Goal: Book appointment/travel/reservation

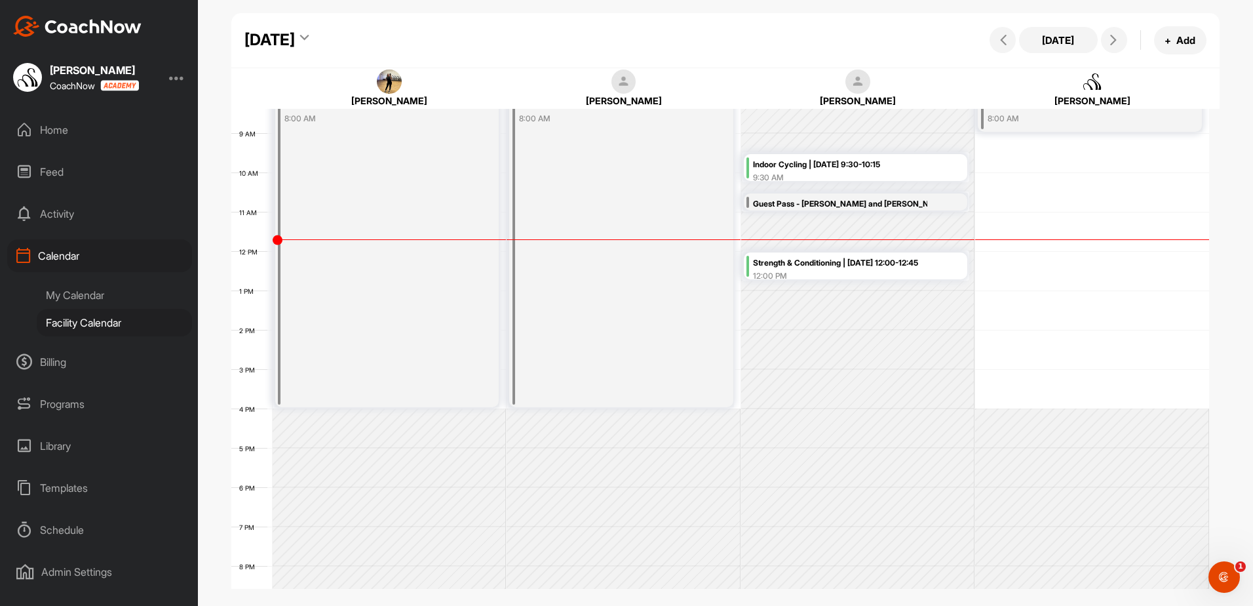
scroll to position [358, 0]
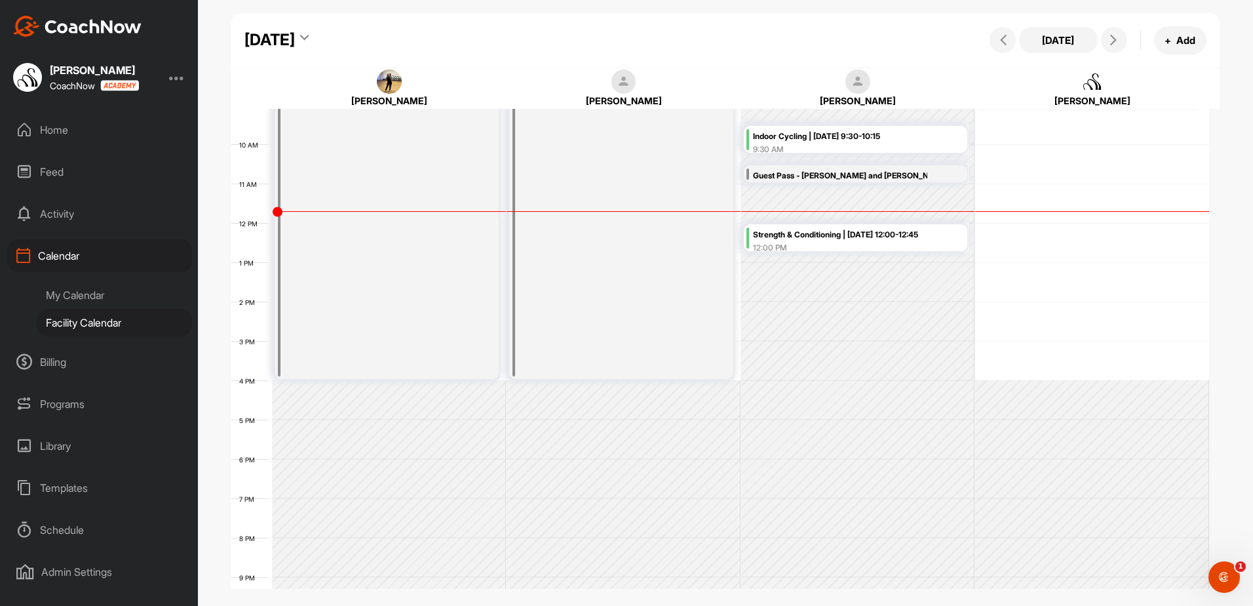
click at [309, 37] on icon at bounding box center [304, 39] width 9 height 13
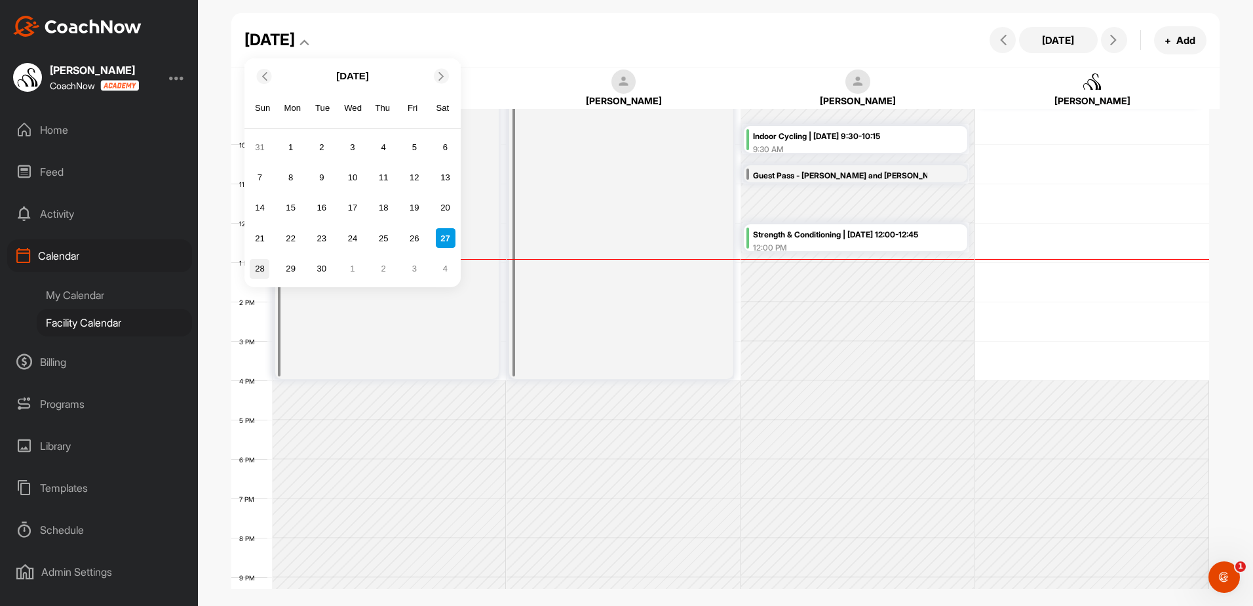
click at [260, 263] on div "28" at bounding box center [260, 269] width 20 height 20
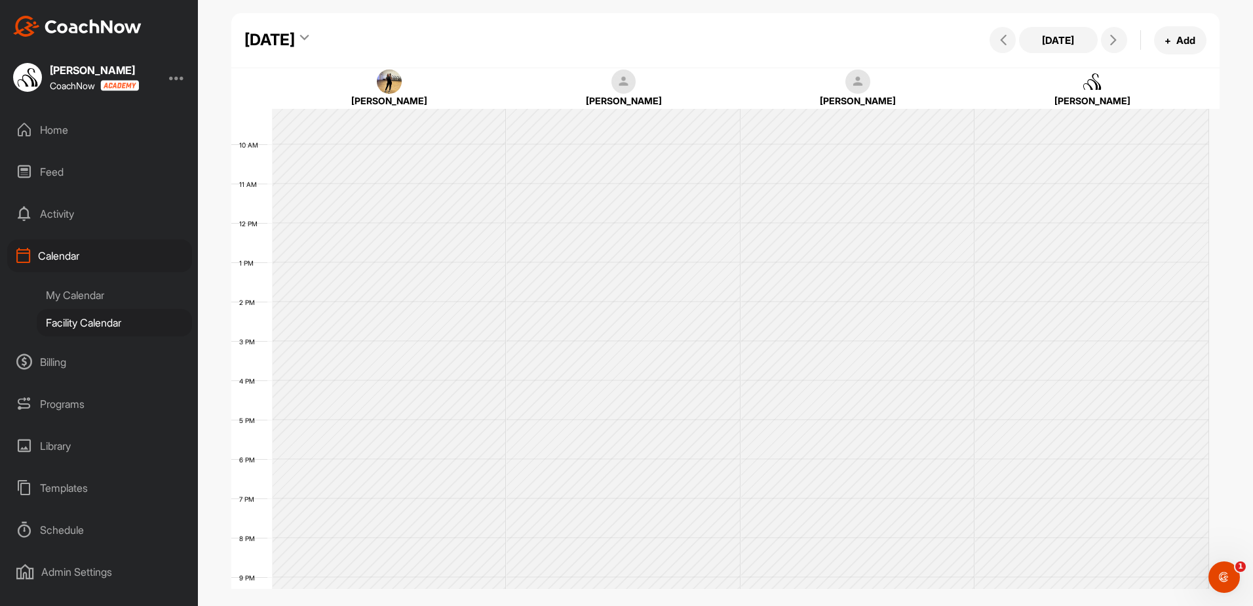
scroll to position [227, 0]
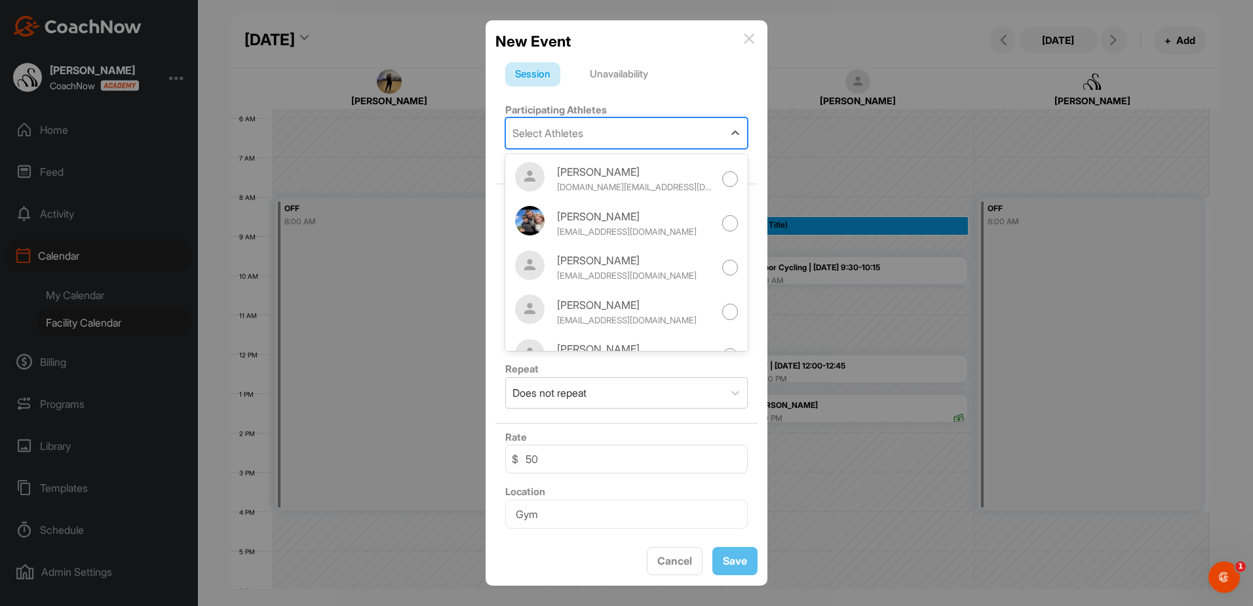
click at [704, 132] on div "Select Athletes" at bounding box center [615, 133] width 218 height 30
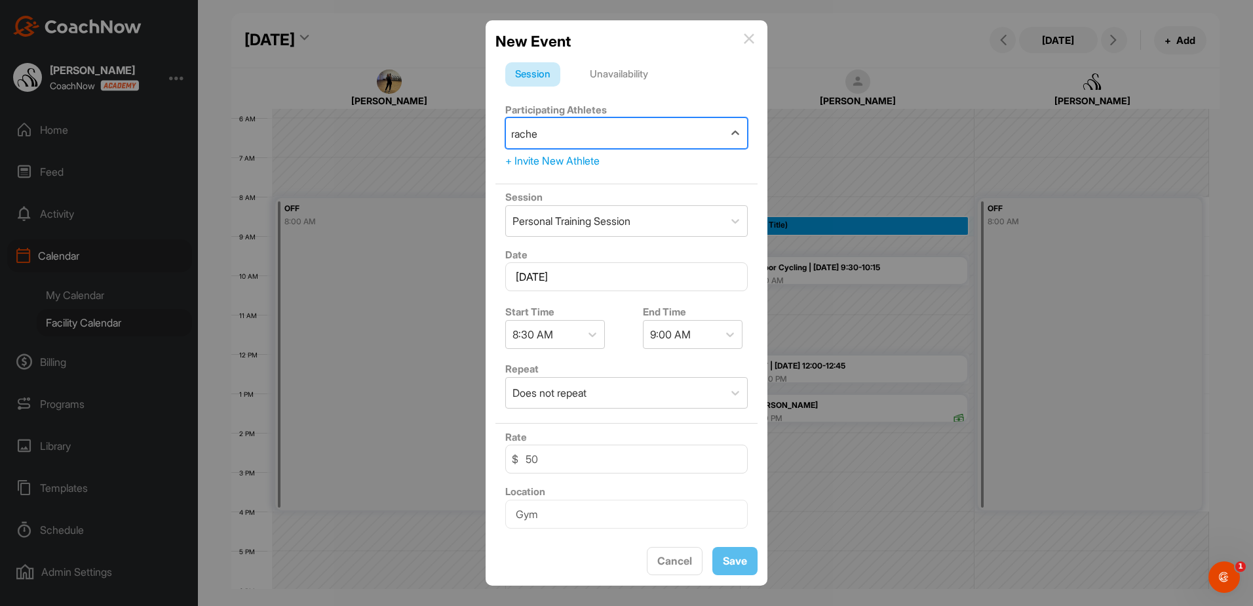
type input "rachel"
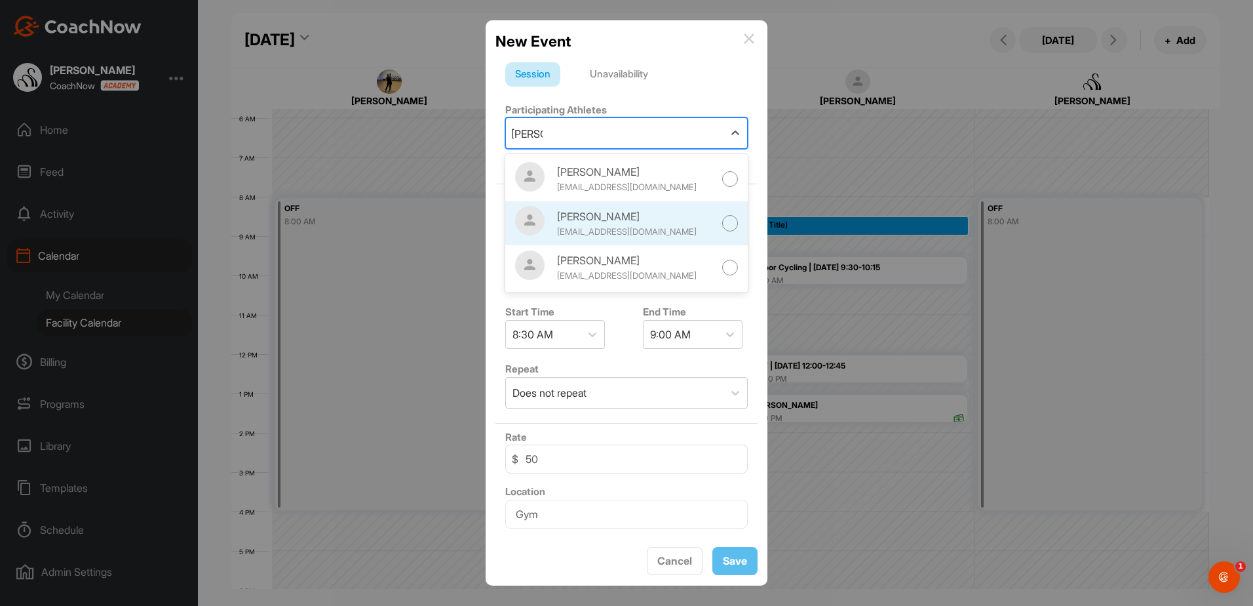
click at [722, 220] on div at bounding box center [730, 223] width 16 height 16
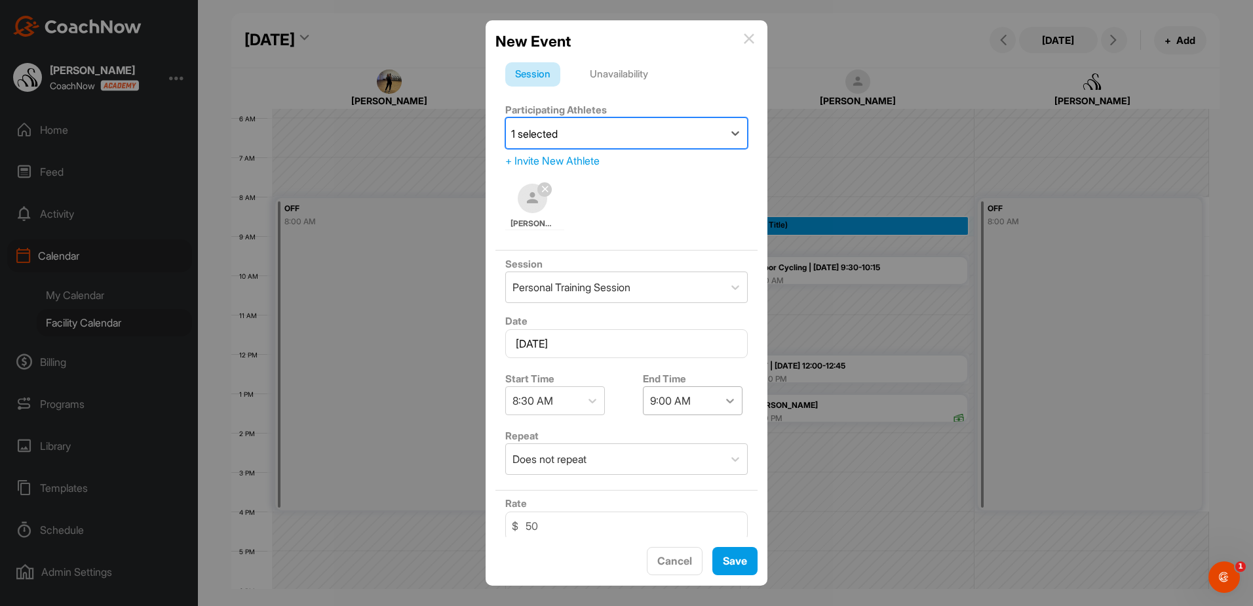
click at [724, 406] on icon at bounding box center [730, 400] width 13 height 13
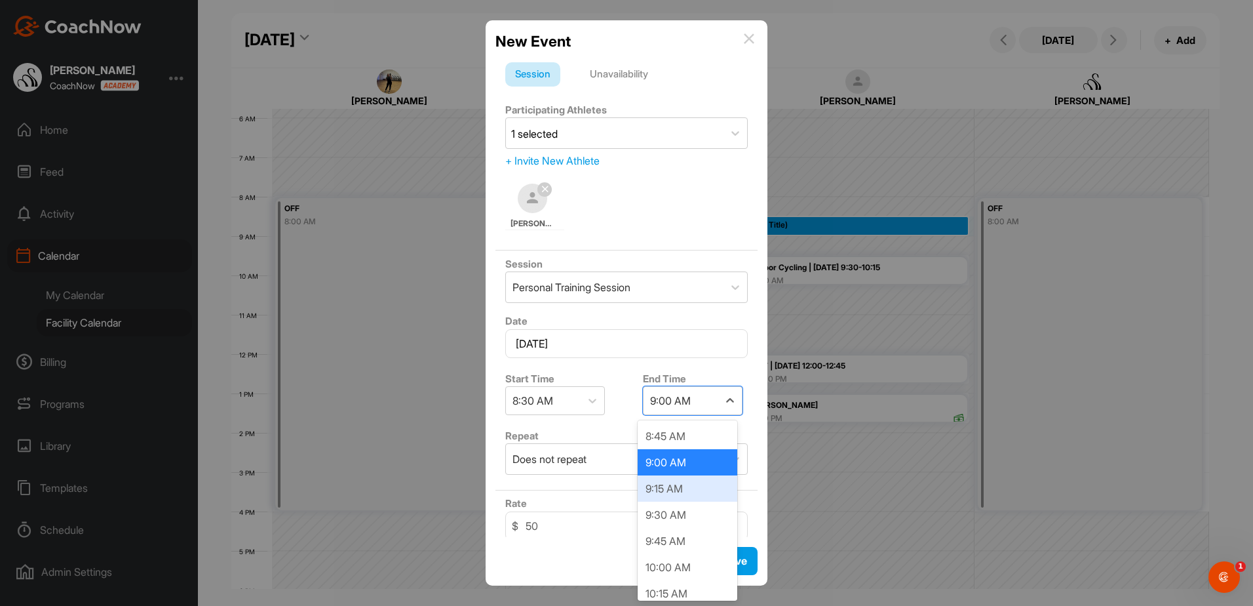
click at [703, 489] on div "9:15 AM" at bounding box center [688, 488] width 100 height 26
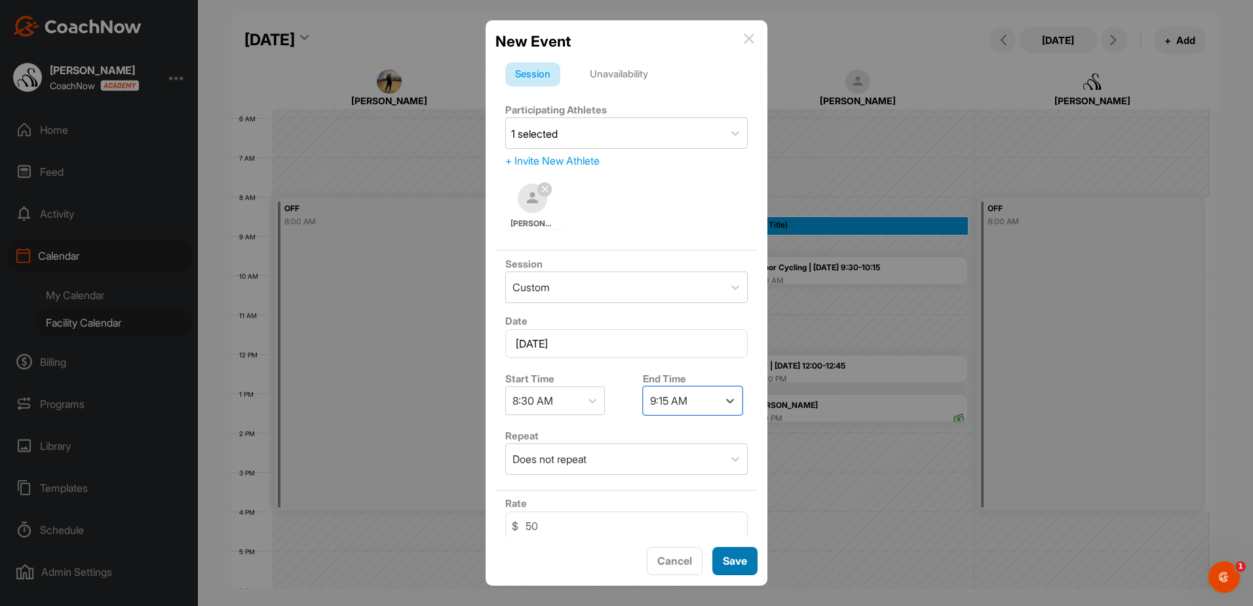
click at [729, 560] on span "Save" at bounding box center [735, 560] width 24 height 13
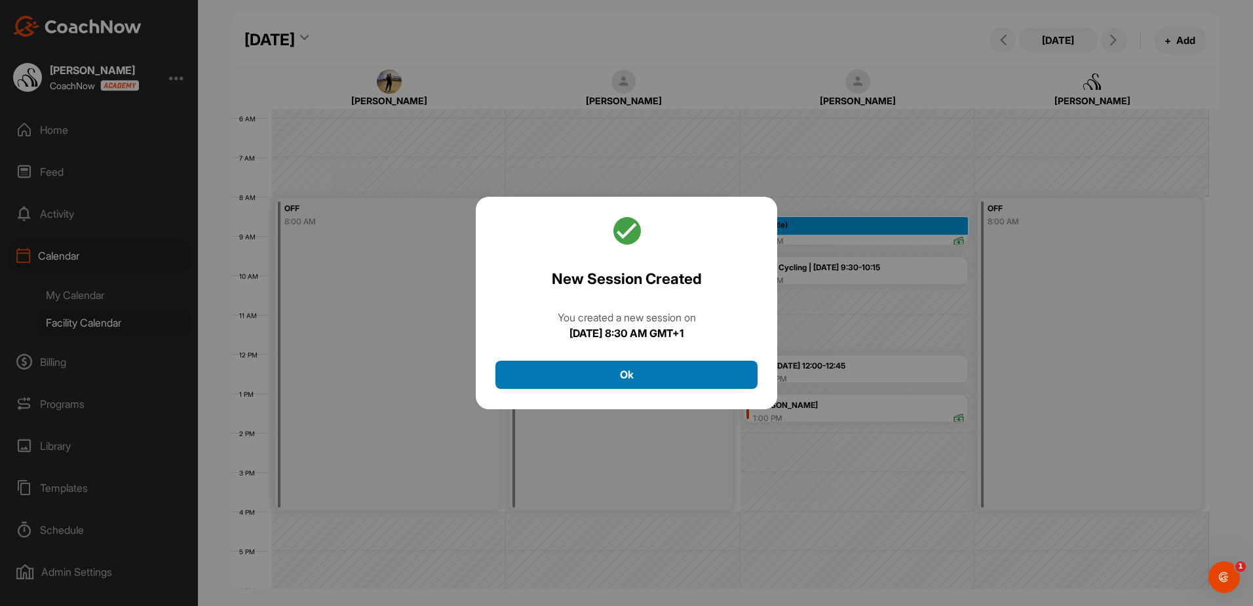
click at [659, 370] on button "Ok" at bounding box center [626, 374] width 262 height 28
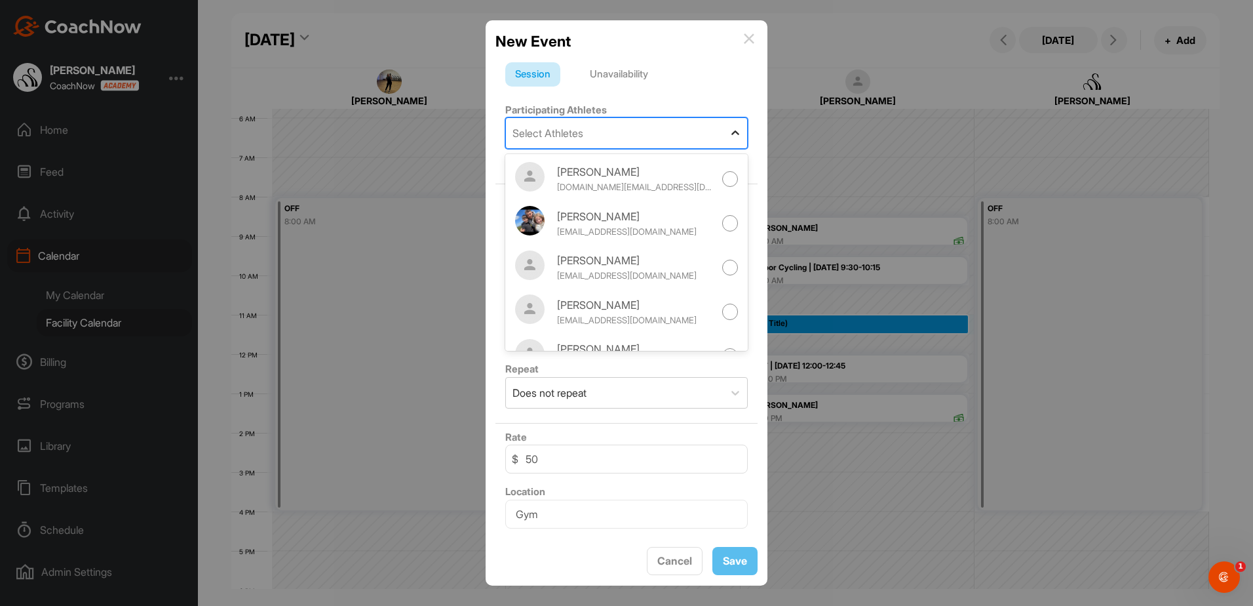
click at [724, 135] on div at bounding box center [736, 133] width 24 height 24
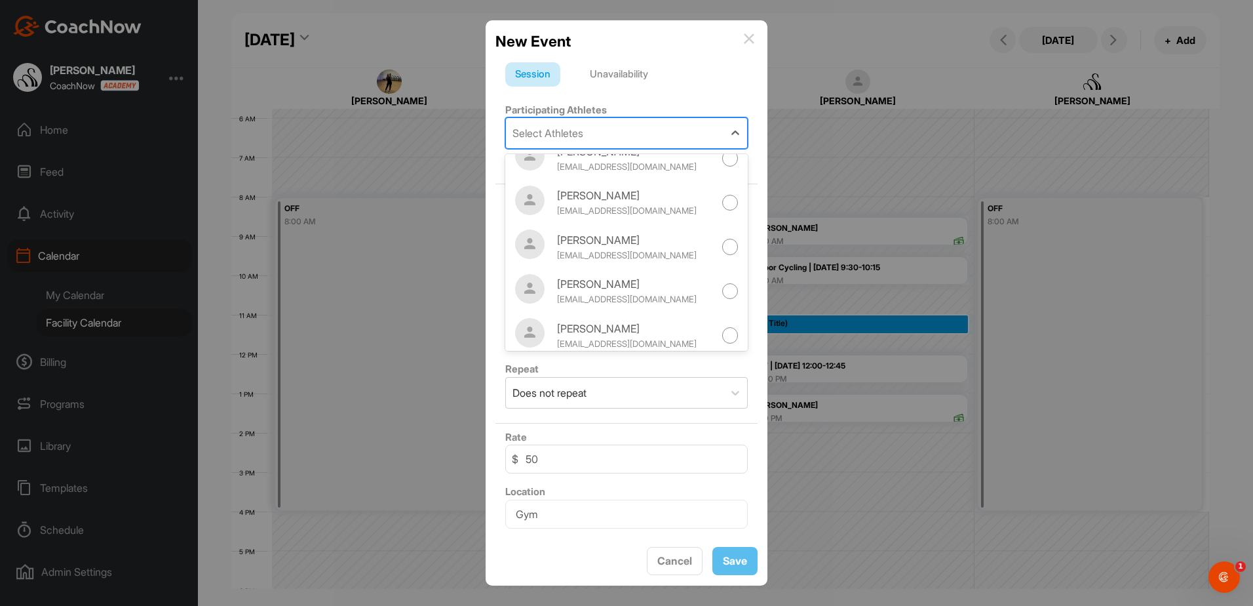
scroll to position [197, 0]
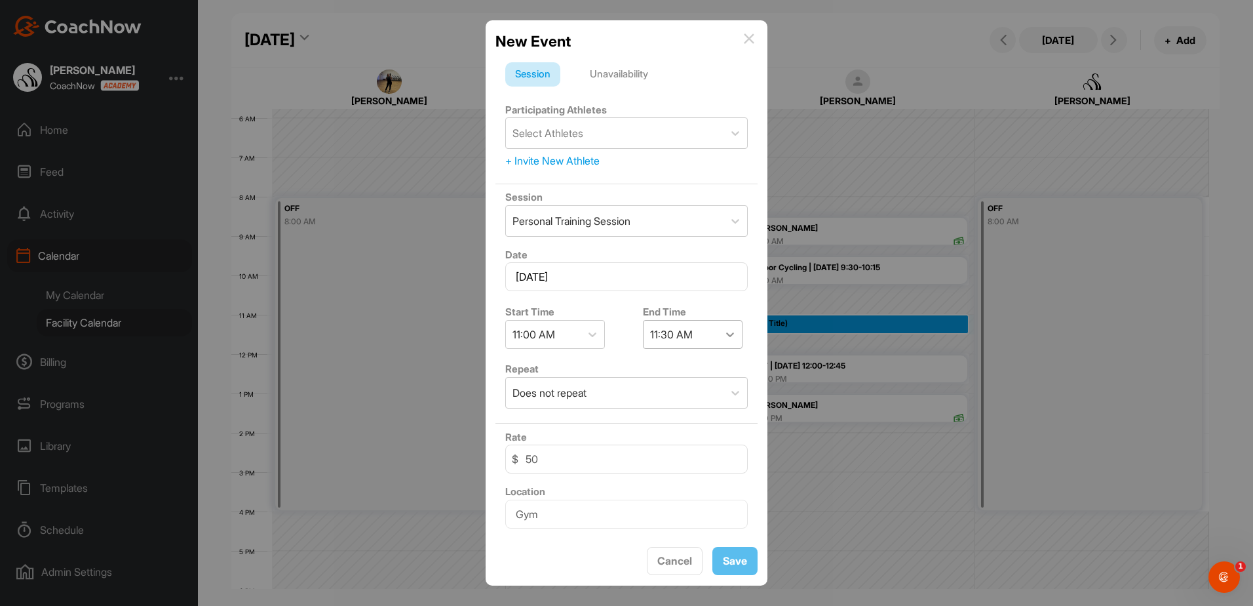
click at [726, 340] on icon at bounding box center [730, 334] width 13 height 13
click at [591, 333] on icon at bounding box center [592, 334] width 13 height 13
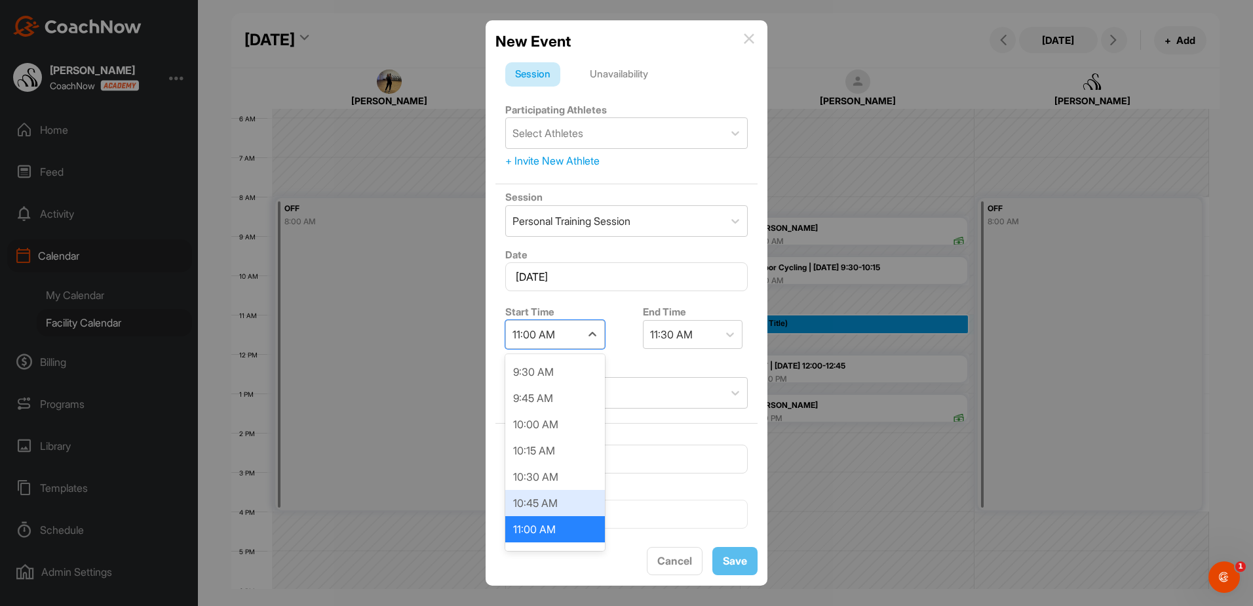
click at [574, 506] on div "10:45 AM" at bounding box center [555, 503] width 100 height 26
click at [636, 73] on div "Unavailability" at bounding box center [619, 74] width 78 height 25
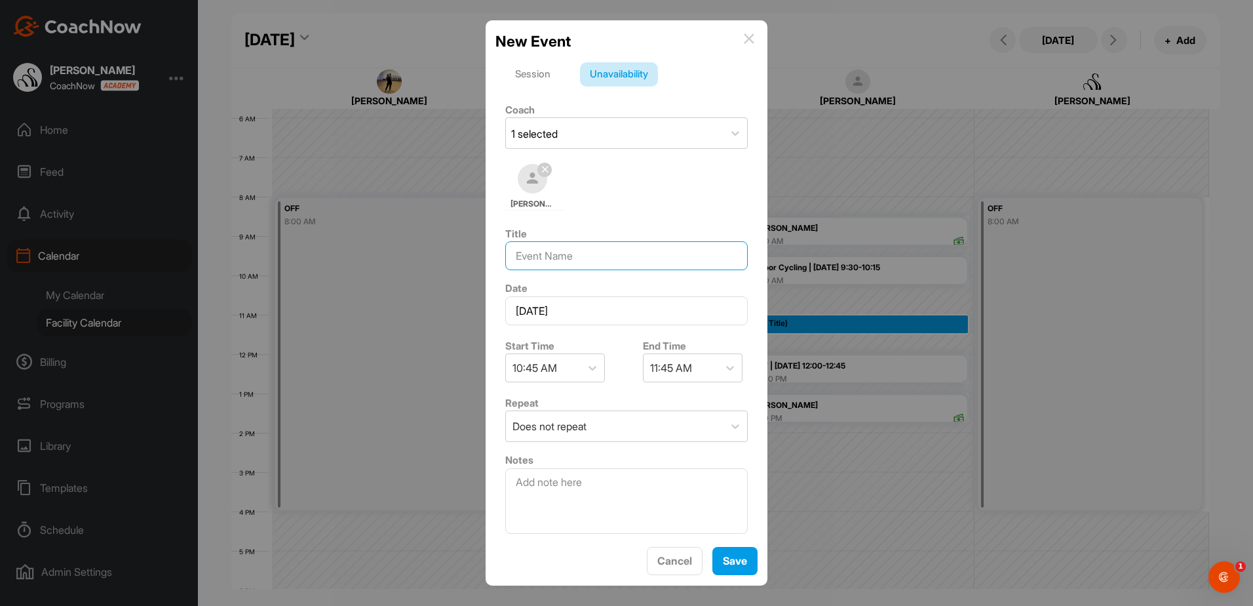
click at [577, 259] on input at bounding box center [626, 255] width 242 height 29
type input "guess pass"
click at [567, 494] on textarea at bounding box center [626, 501] width 242 height 66
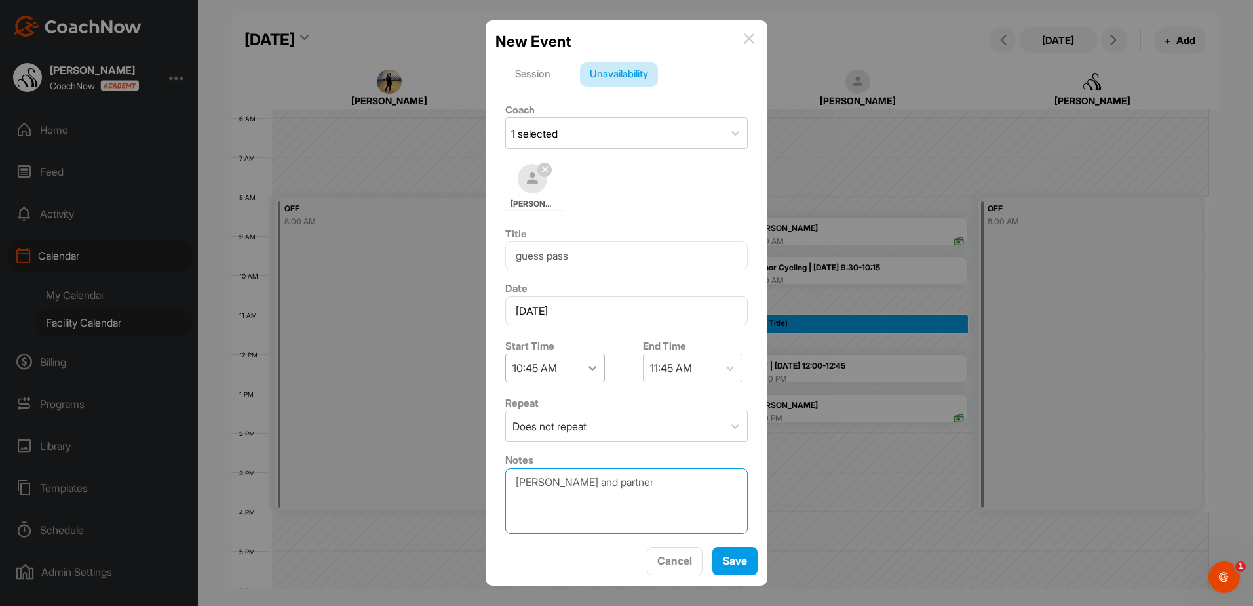
type textarea "mike and partner"
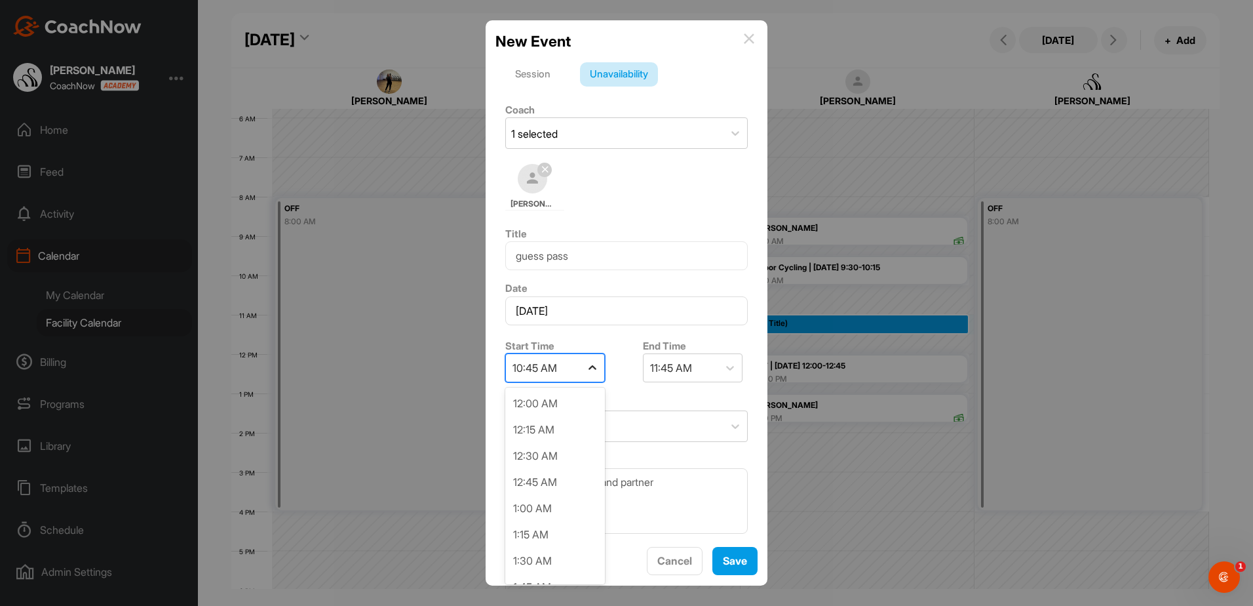
click at [589, 361] on icon at bounding box center [592, 367] width 13 height 13
click at [563, 537] on div "11:00 AM" at bounding box center [555, 536] width 100 height 26
click at [723, 554] on span "Save" at bounding box center [735, 560] width 24 height 13
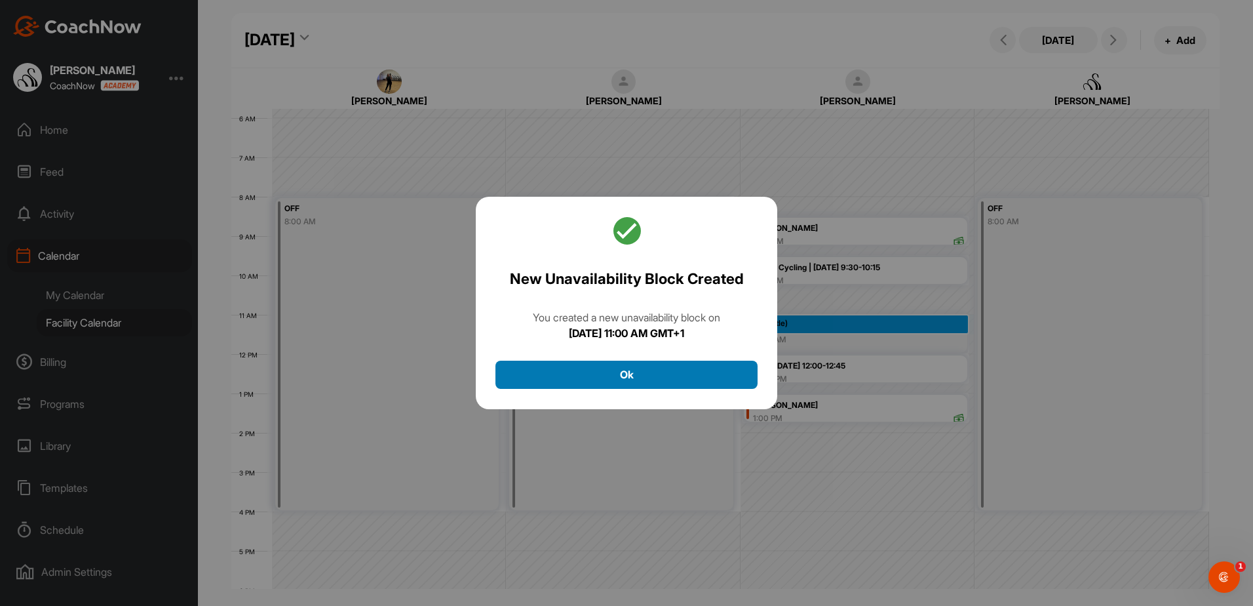
click at [651, 374] on button "Ok" at bounding box center [626, 374] width 262 height 28
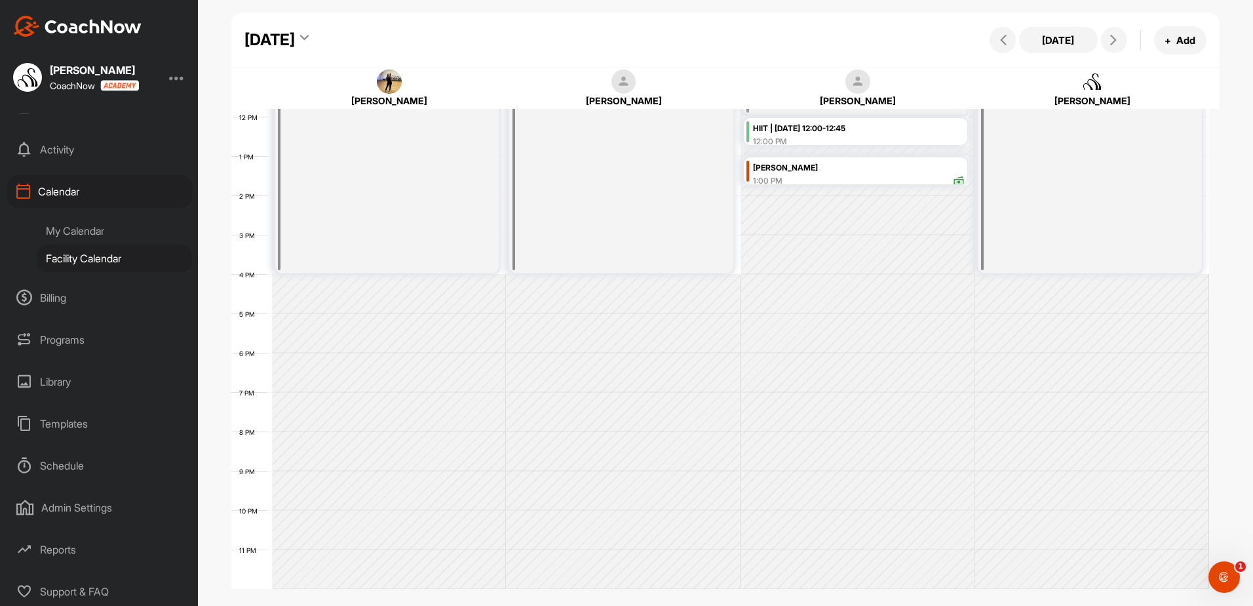
scroll to position [66, 0]
click at [315, 213] on div "OFF 8:00 AM" at bounding box center [387, 117] width 224 height 312
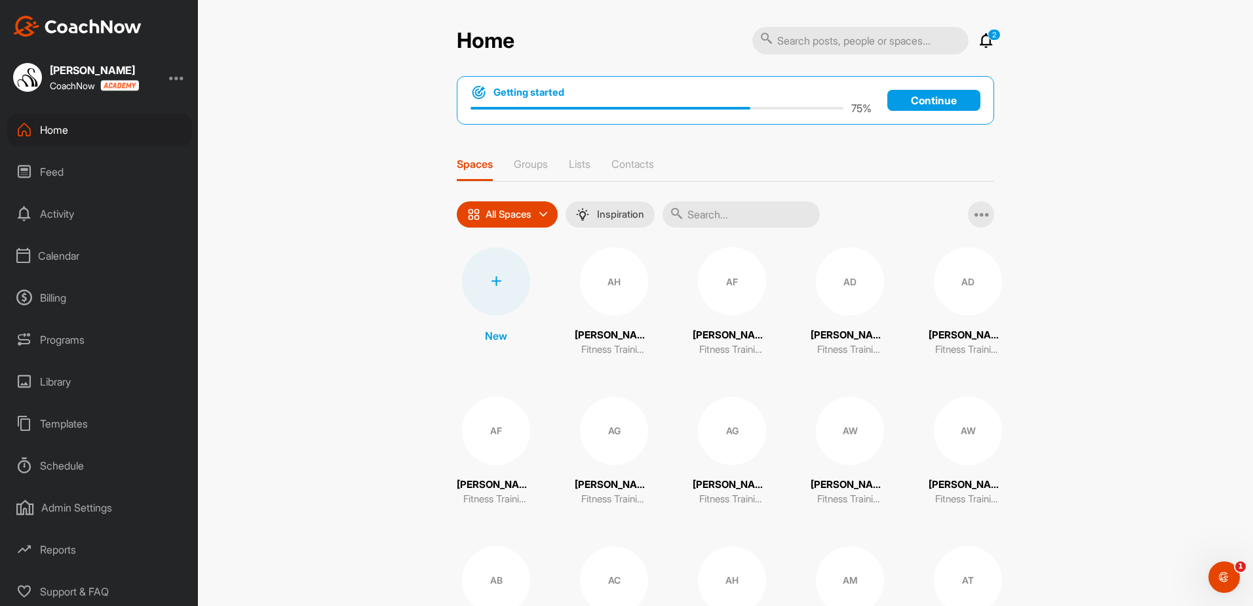
click at [87, 341] on div "Programs" at bounding box center [99, 339] width 185 height 33
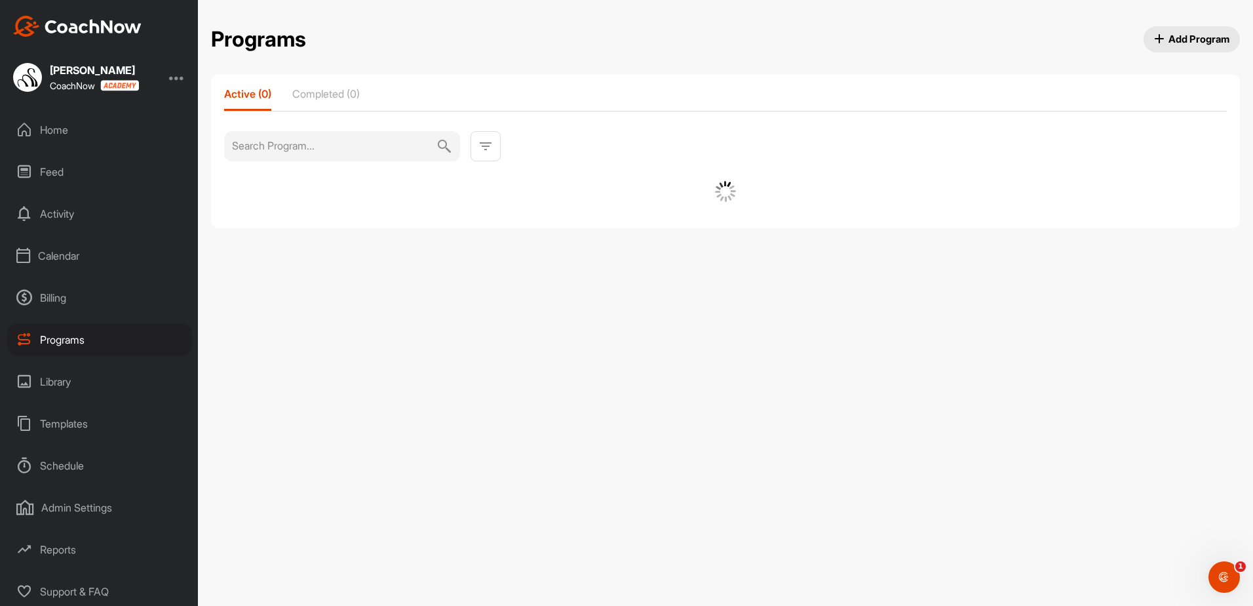
click at [45, 254] on div "Calendar" at bounding box center [99, 255] width 185 height 33
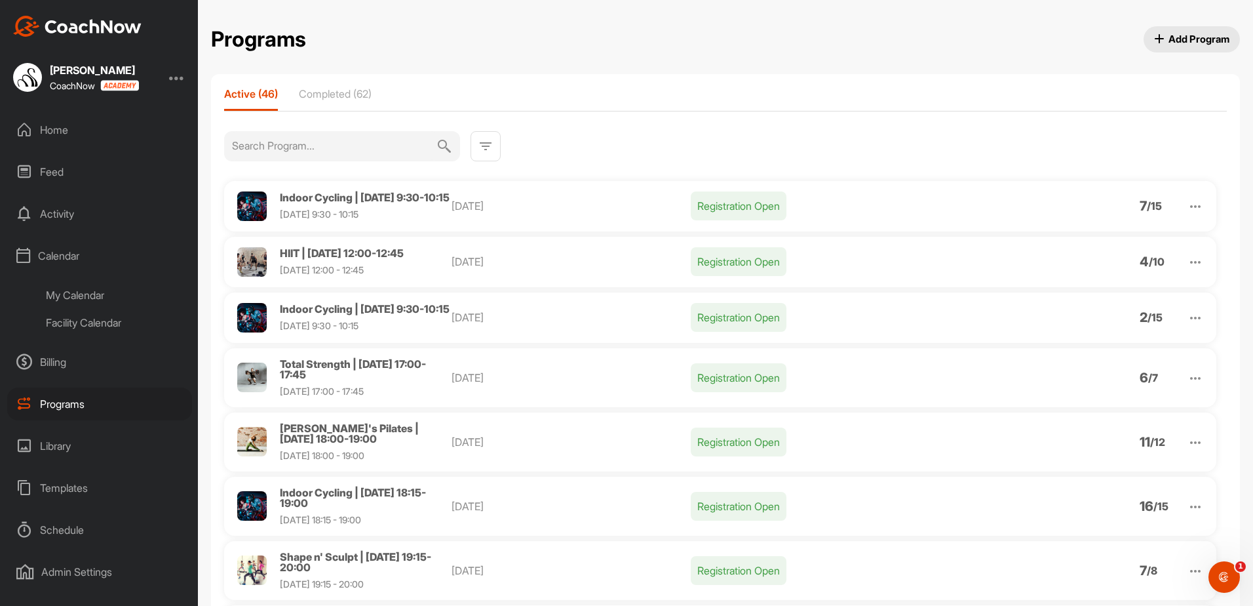
click at [80, 320] on div "Facility Calendar" at bounding box center [114, 323] width 155 height 28
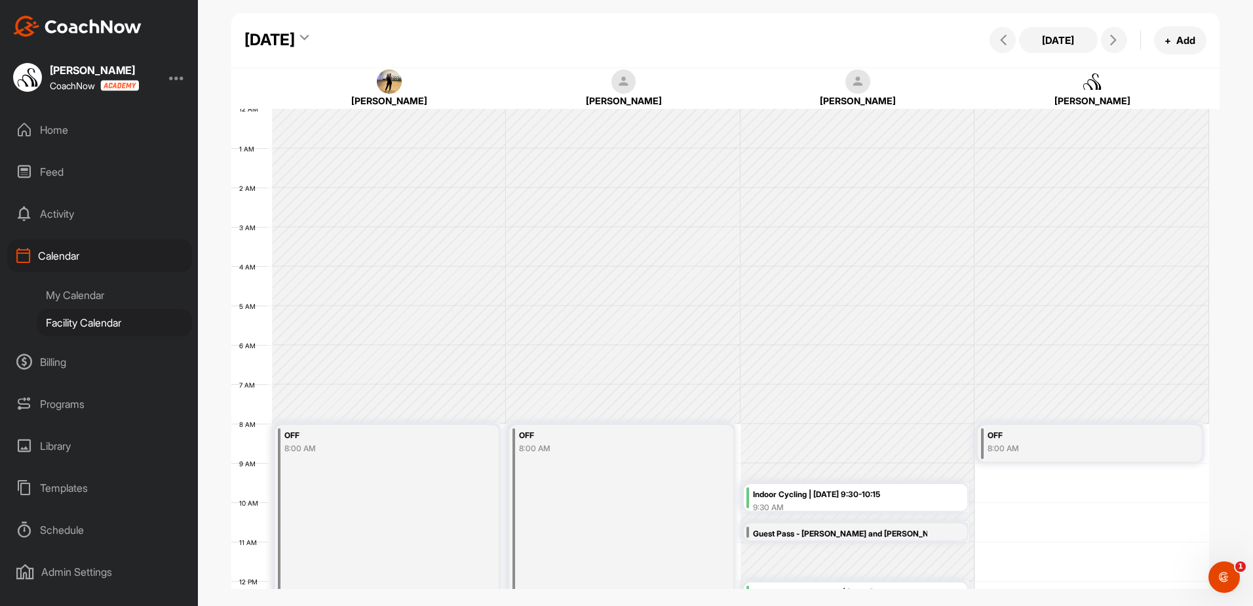
scroll to position [227, 0]
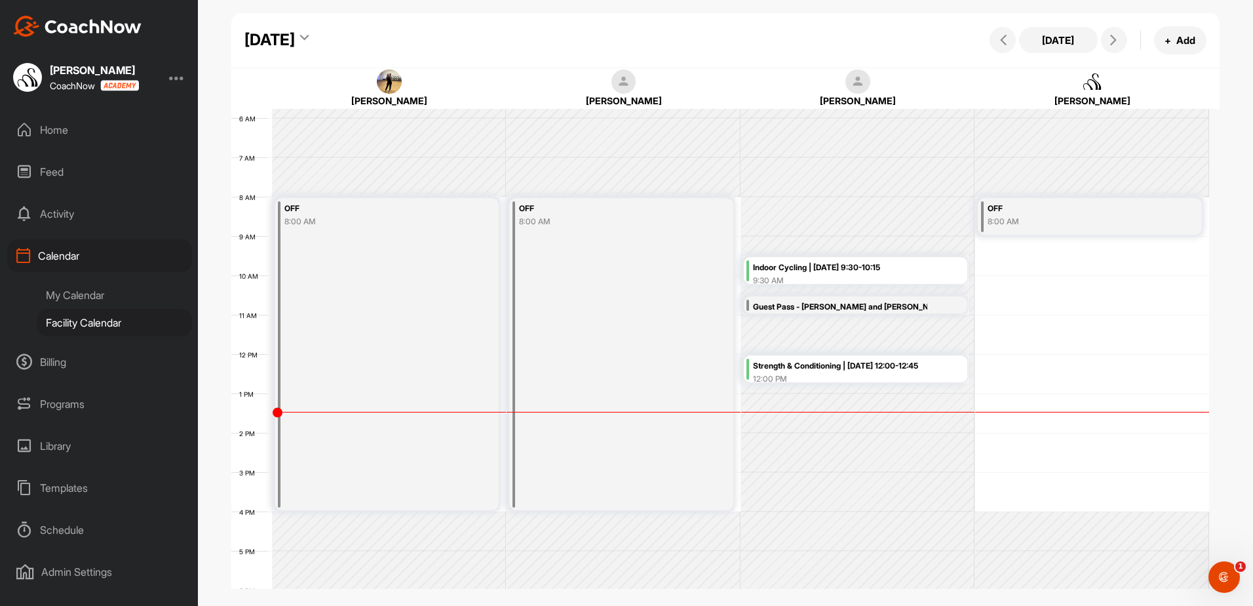
click at [309, 39] on icon at bounding box center [304, 39] width 9 height 13
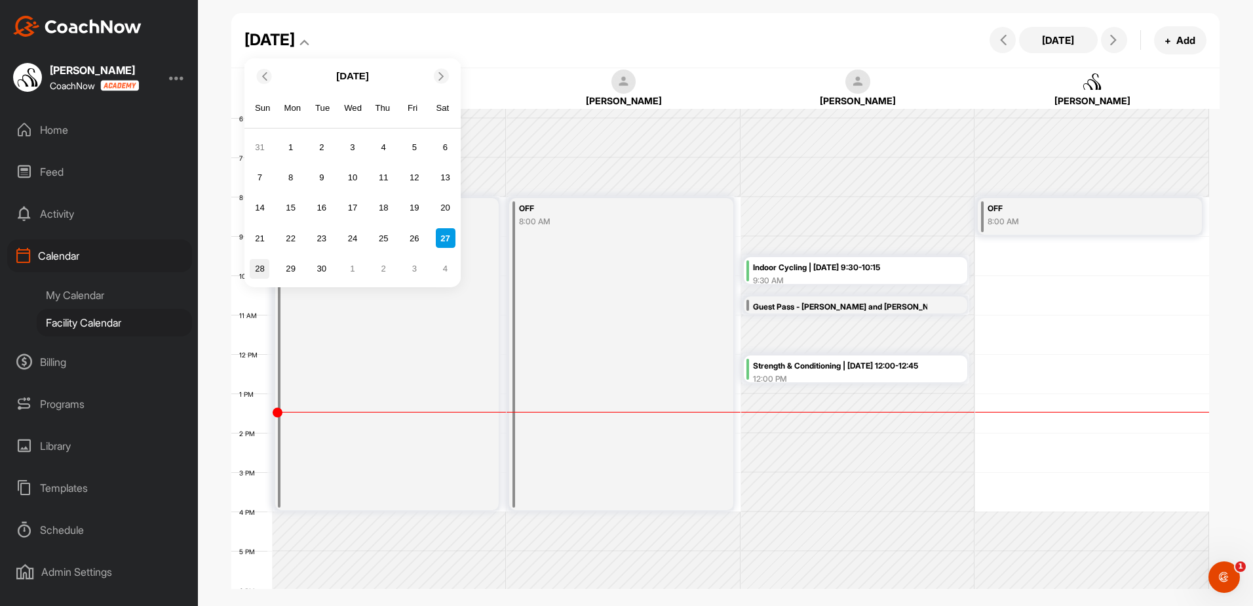
click at [254, 266] on div "28" at bounding box center [260, 269] width 20 height 20
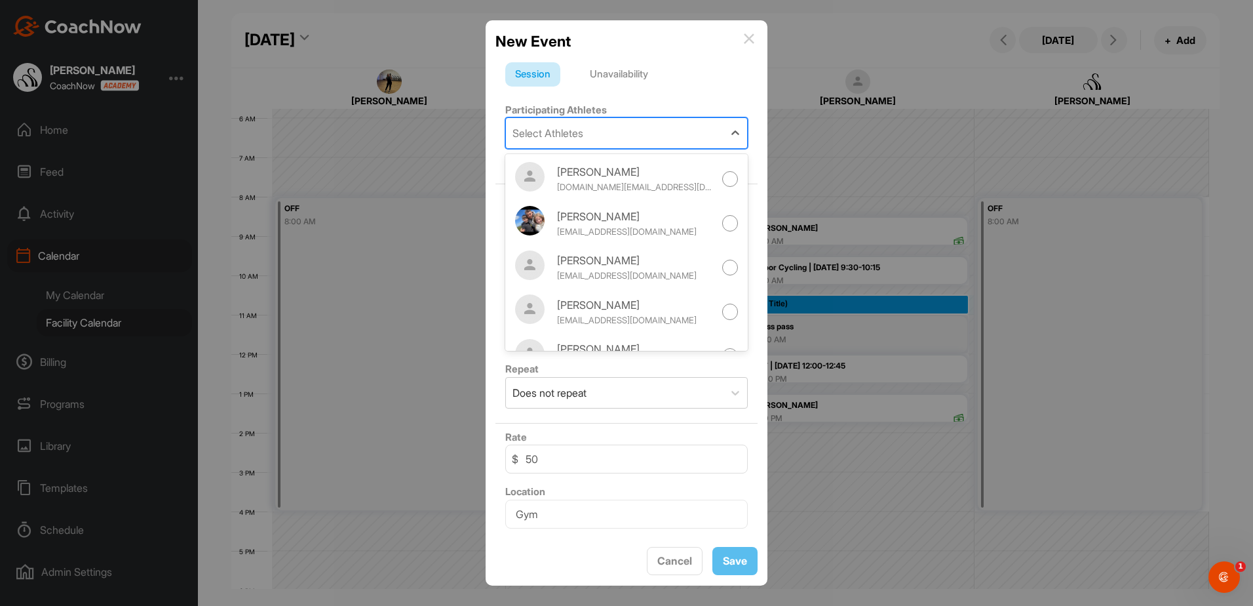
click at [710, 131] on div "Select Athletes" at bounding box center [615, 133] width 218 height 30
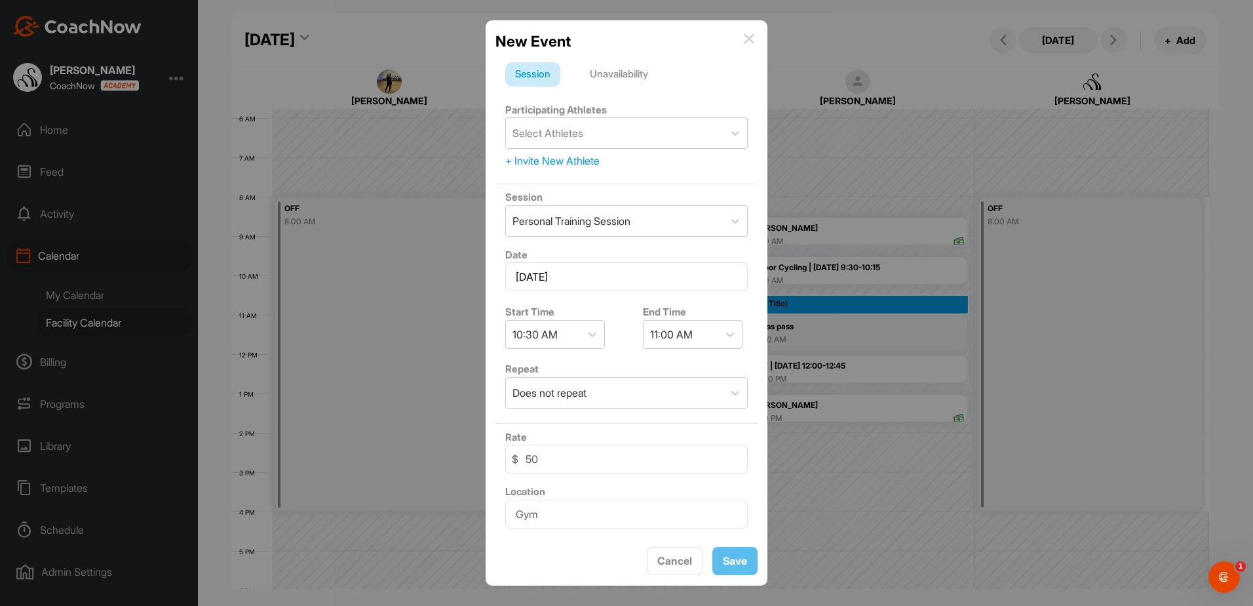
click at [599, 71] on div "Unavailability" at bounding box center [619, 74] width 78 height 25
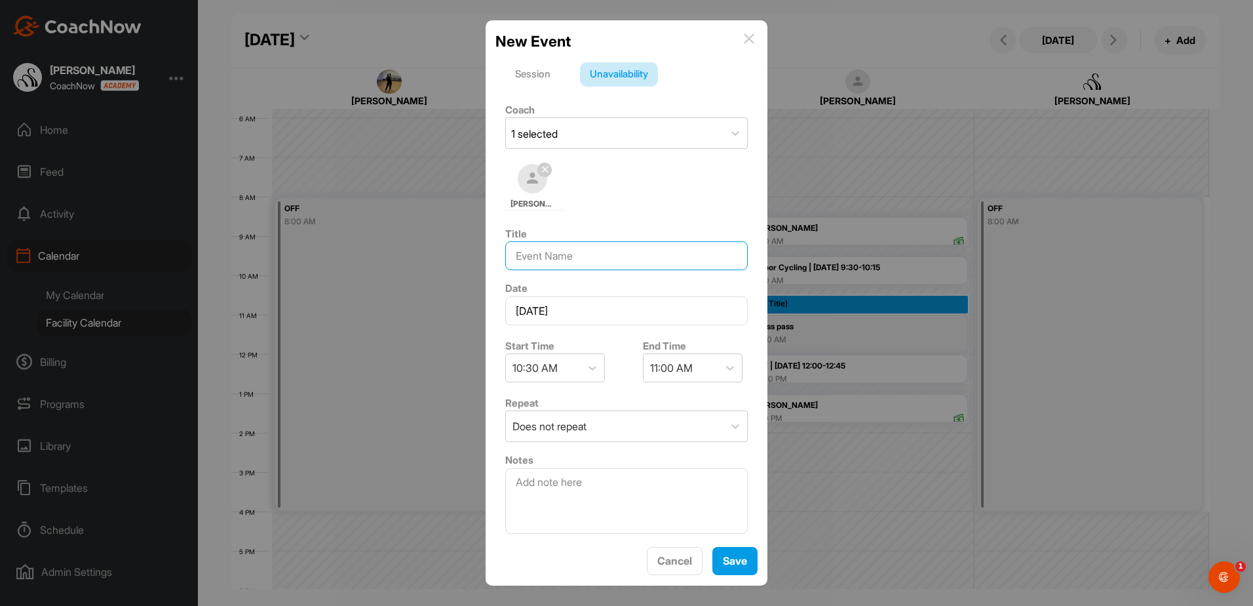
click at [605, 253] on input at bounding box center [626, 255] width 242 height 29
type input "breakfast"
click at [740, 558] on span "Save" at bounding box center [735, 560] width 24 height 13
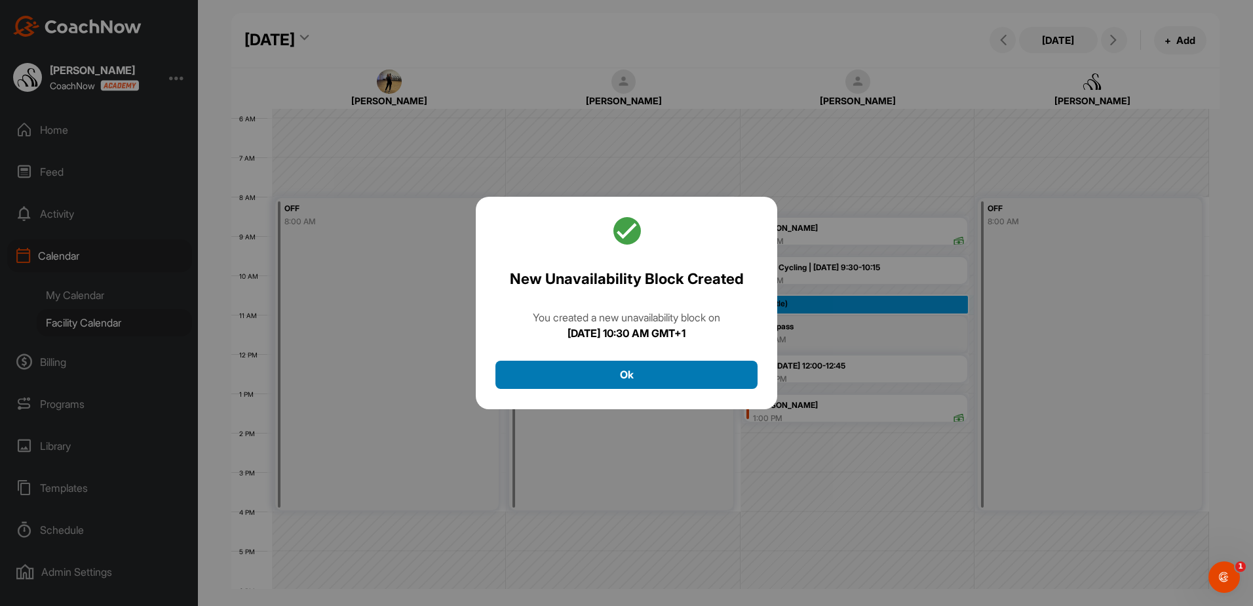
click at [639, 373] on button "Ok" at bounding box center [626, 374] width 262 height 28
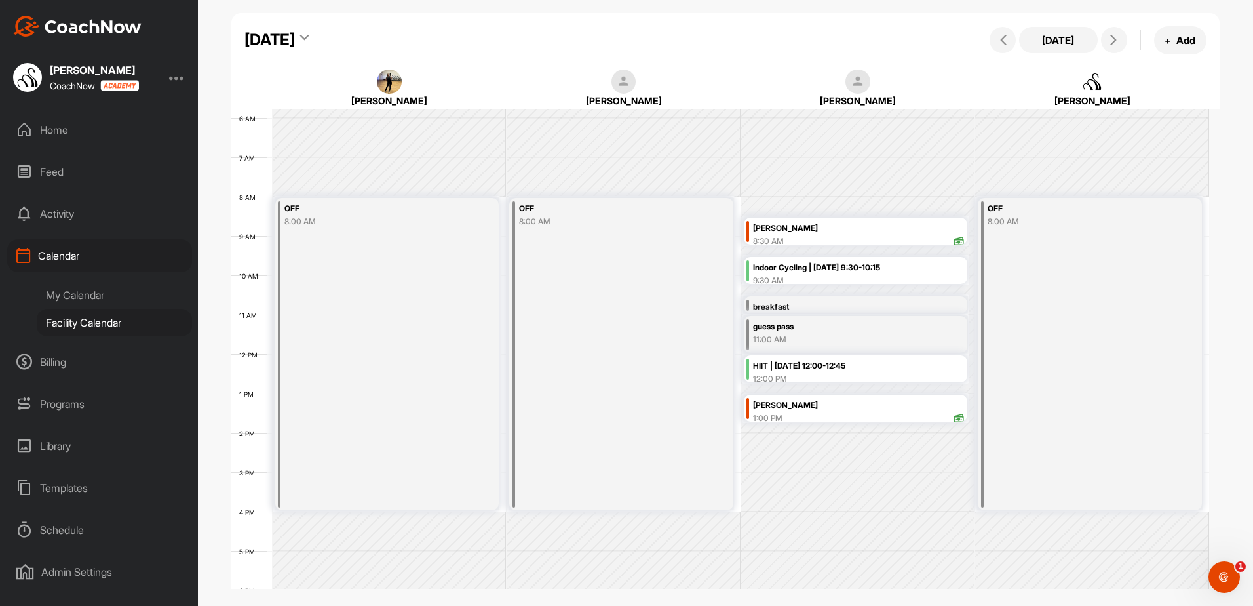
click at [801, 302] on div "breakfast" at bounding box center [840, 307] width 174 height 15
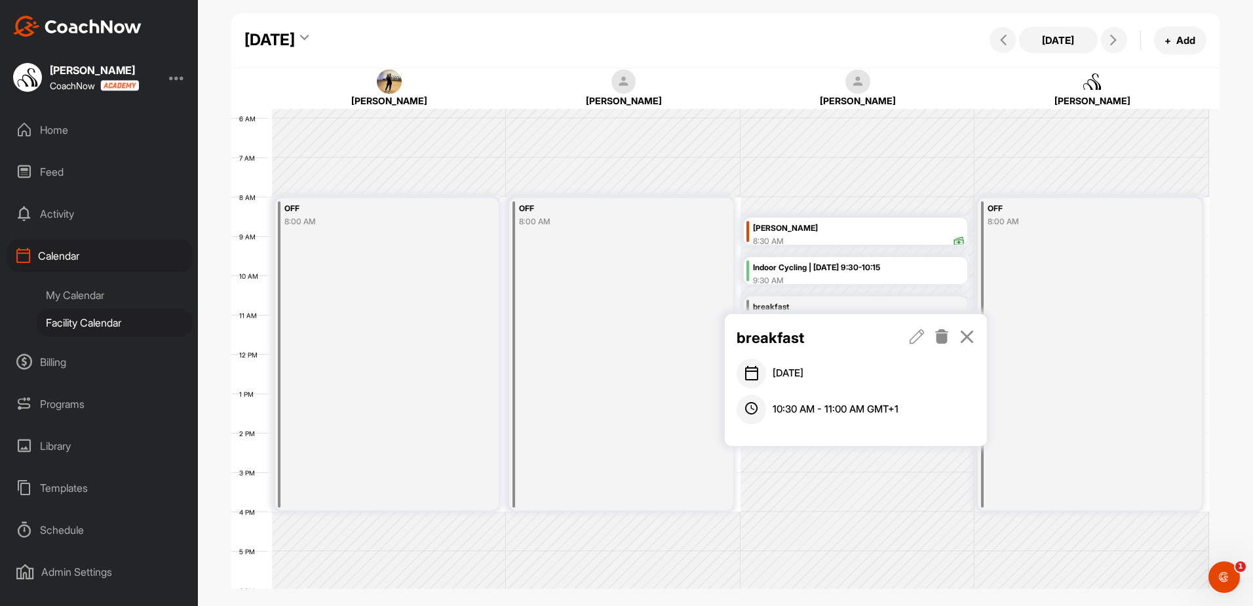
click at [967, 334] on icon at bounding box center [966, 336] width 15 height 14
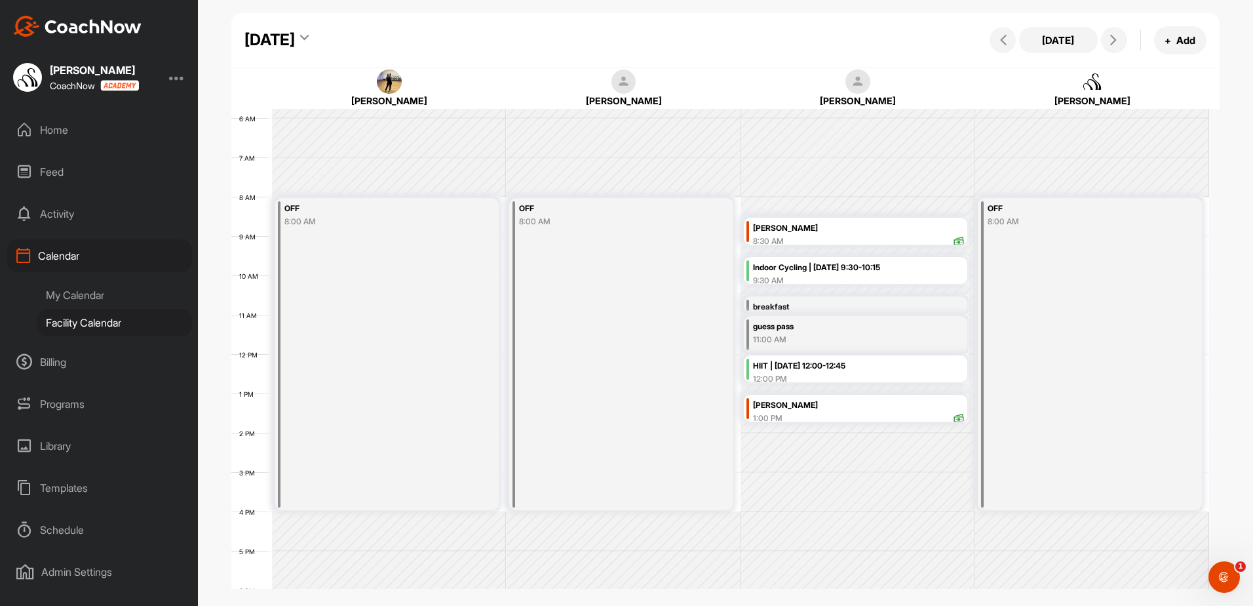
click at [309, 35] on icon at bounding box center [304, 39] width 9 height 13
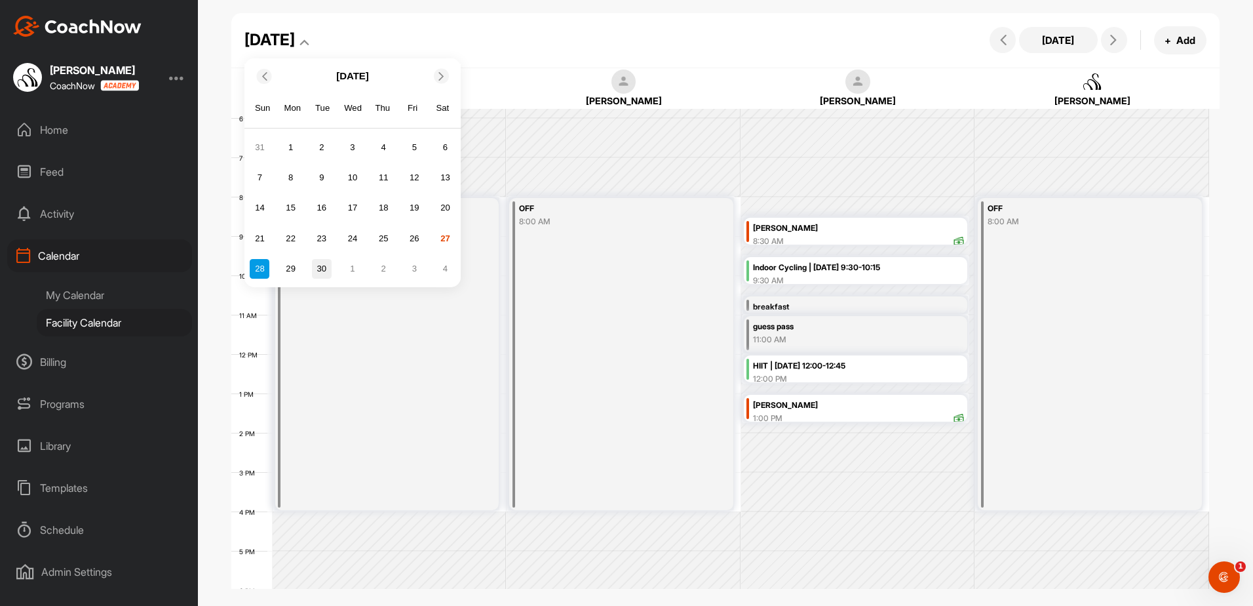
click at [324, 269] on div "30" at bounding box center [322, 269] width 20 height 20
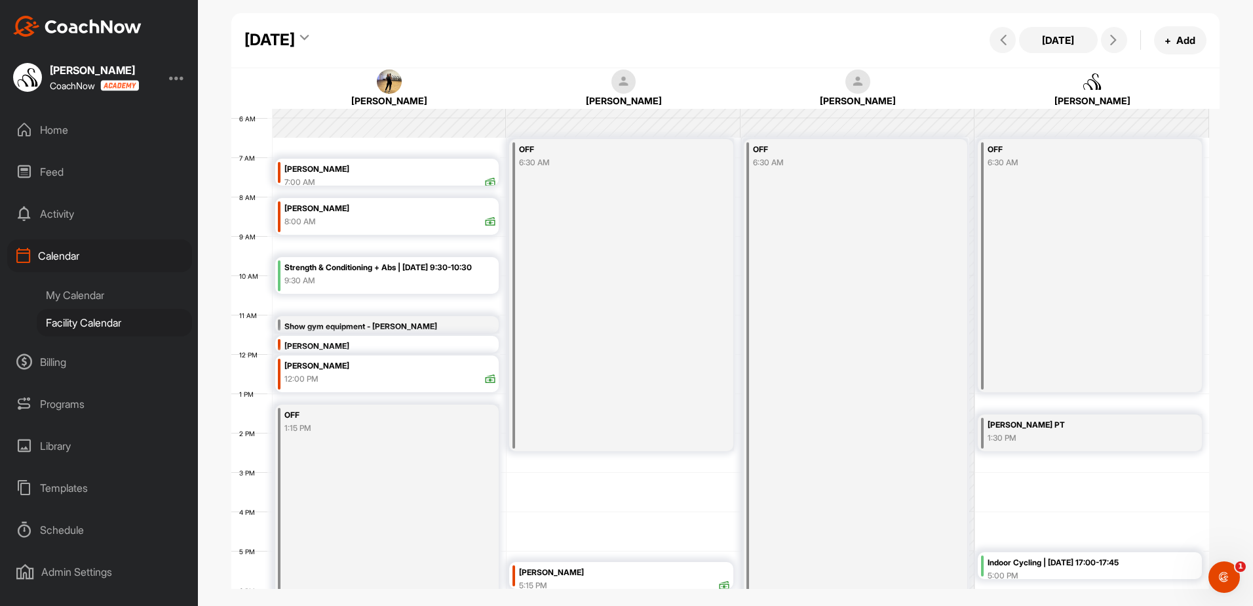
click at [352, 321] on div "Show gym equipment - [PERSON_NAME]" at bounding box center [371, 326] width 174 height 15
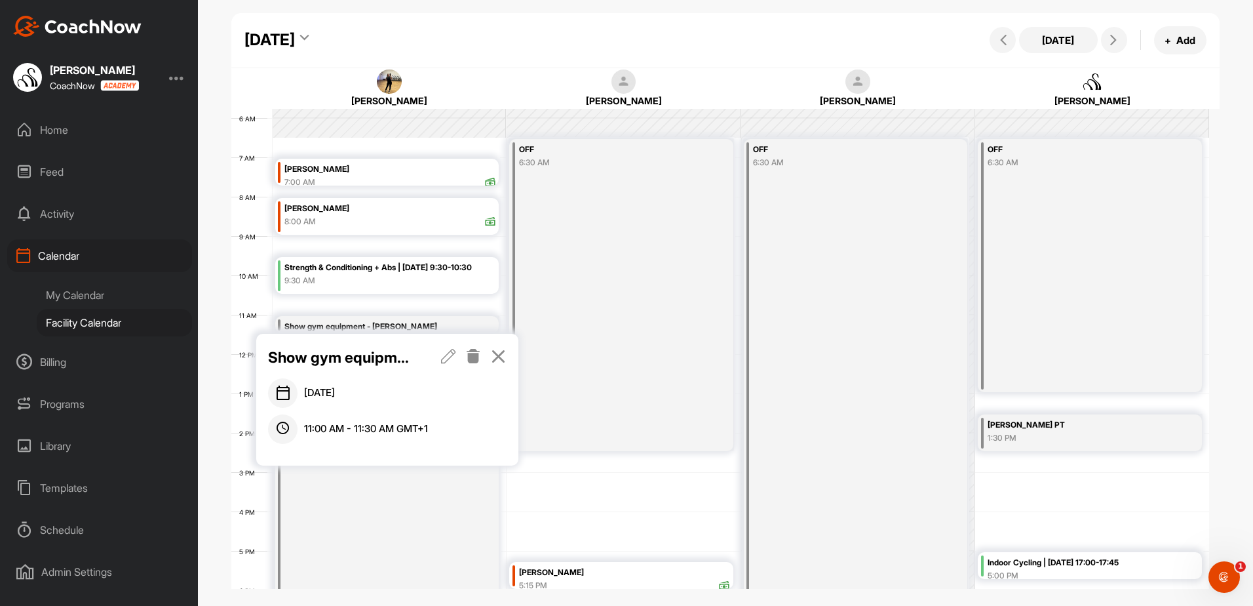
click at [501, 357] on icon at bounding box center [498, 356] width 15 height 14
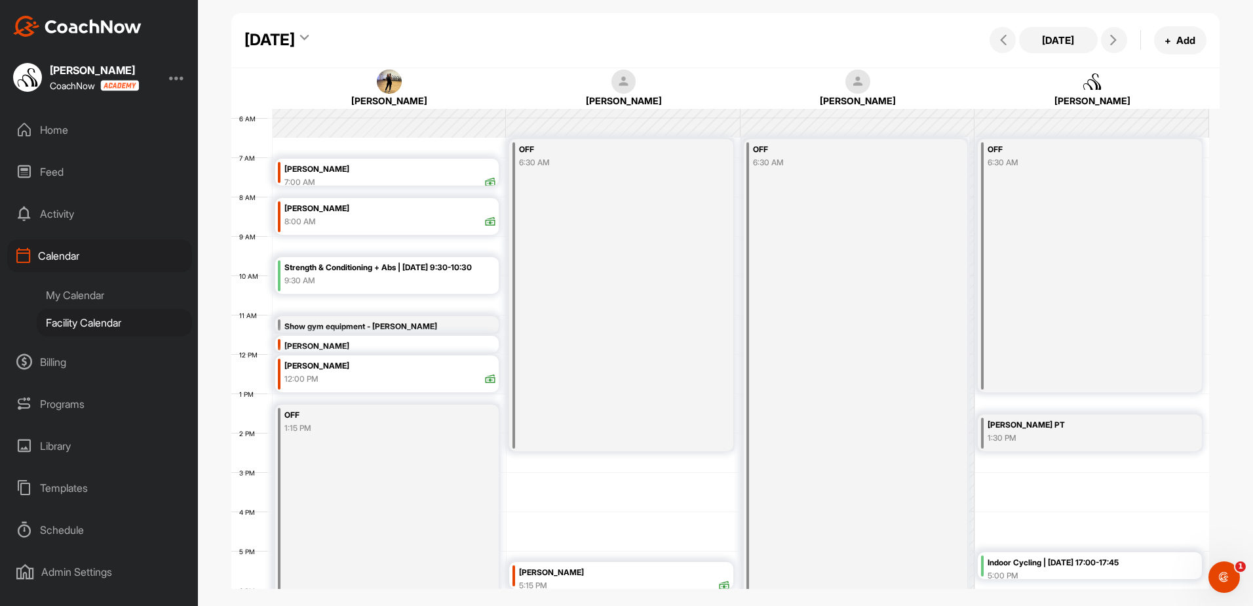
click at [294, 341] on div "[PERSON_NAME]" at bounding box center [390, 346] width 212 height 15
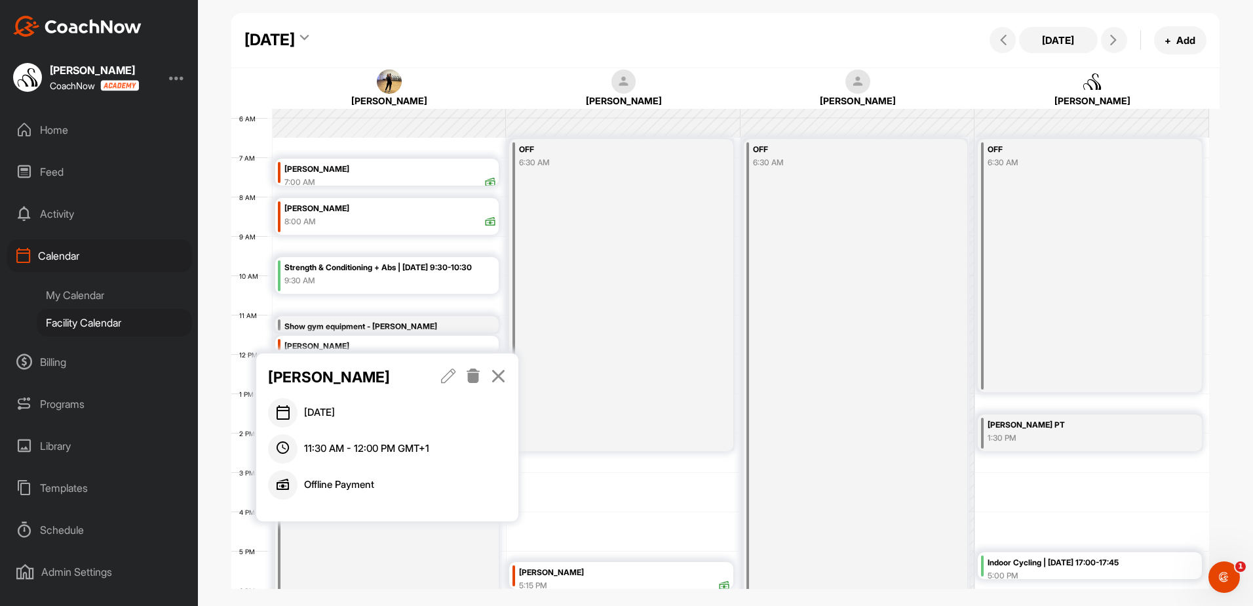
click at [442, 376] on icon at bounding box center [448, 375] width 15 height 14
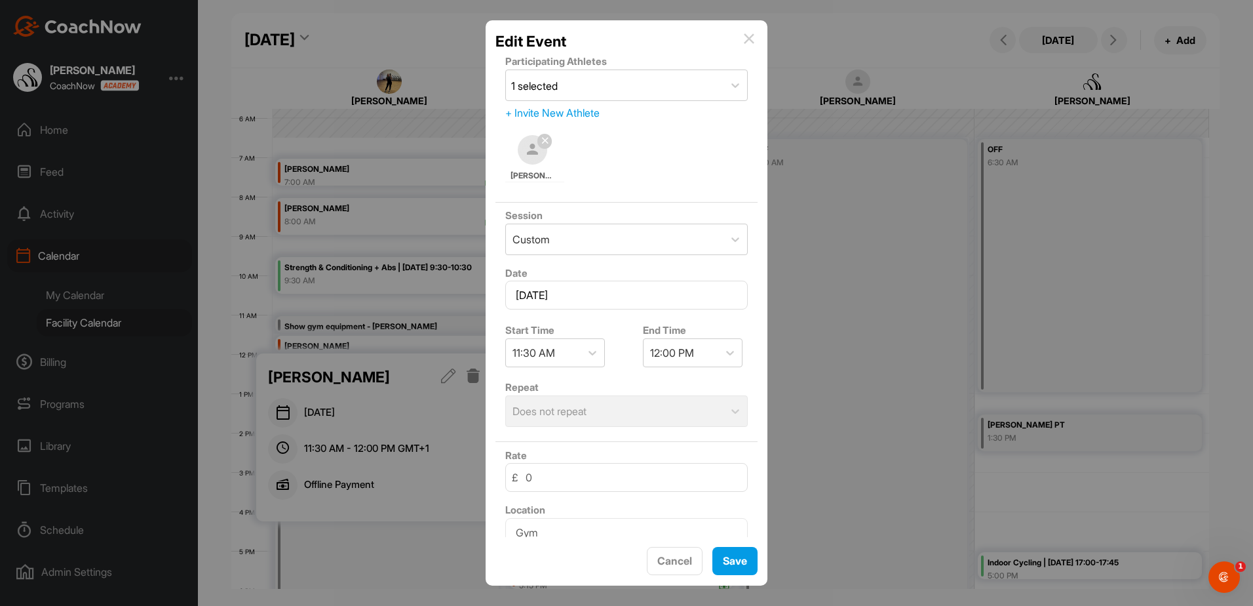
scroll to position [0, 0]
click at [749, 38] on img at bounding box center [749, 38] width 10 height 10
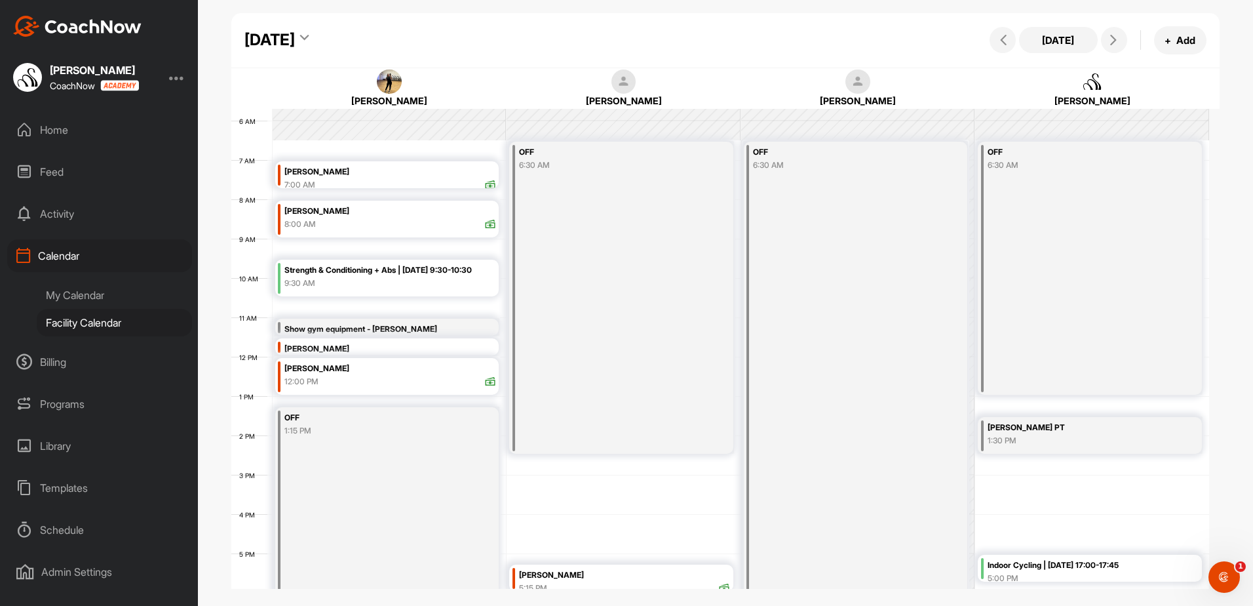
scroll to position [423, 0]
